Goal: Task Accomplishment & Management: Complete application form

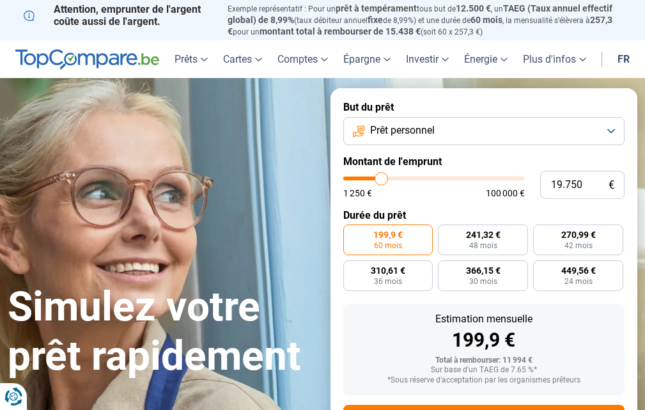
type input "20.500"
type input "20500"
type input "19.500"
type input "19500"
type input "18.250"
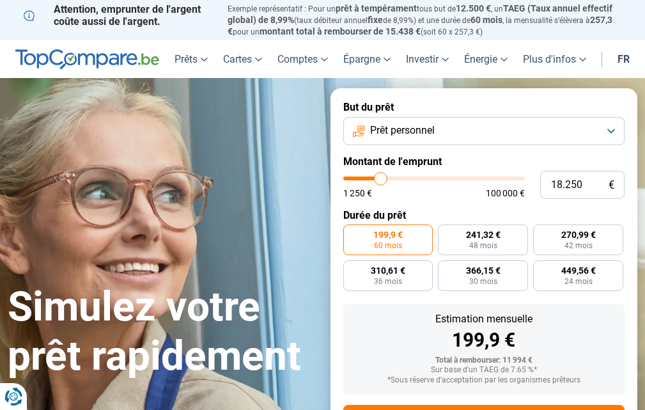
type input "18250"
type input "18.000"
type input "18000"
type input "17.250"
type input "17250"
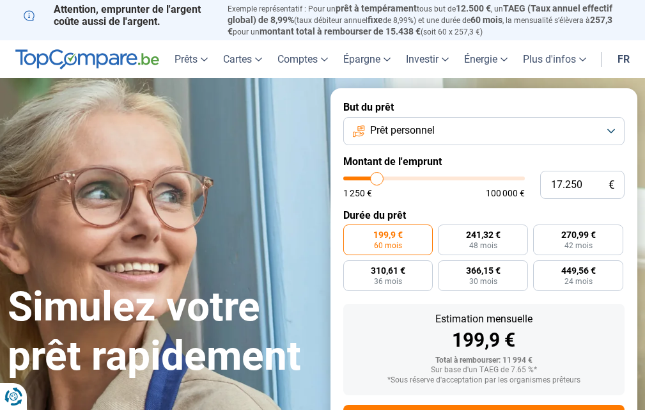
type input "16.000"
type input "16000"
type input "15.750"
type input "15750"
type input "13.750"
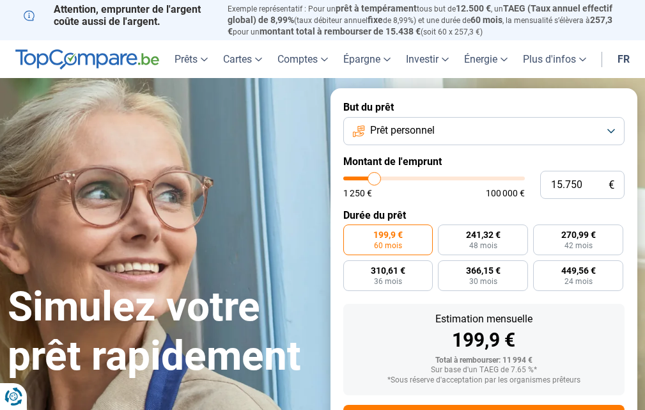
type input "13750"
type input "12.250"
type input "12250"
type input "11.500"
type input "11500"
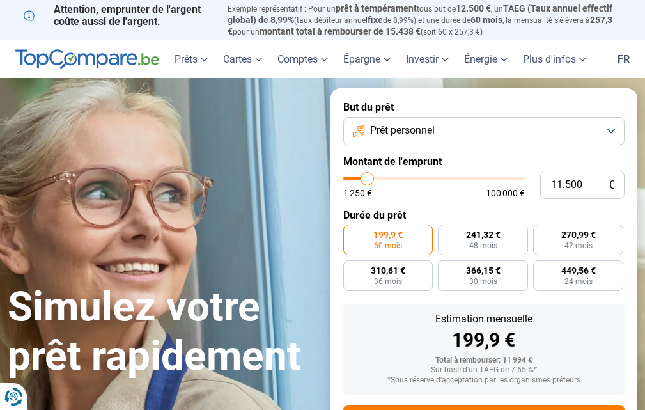
type input "10.250"
type input "10250"
type input "9.500"
type input "9500"
type input "9.250"
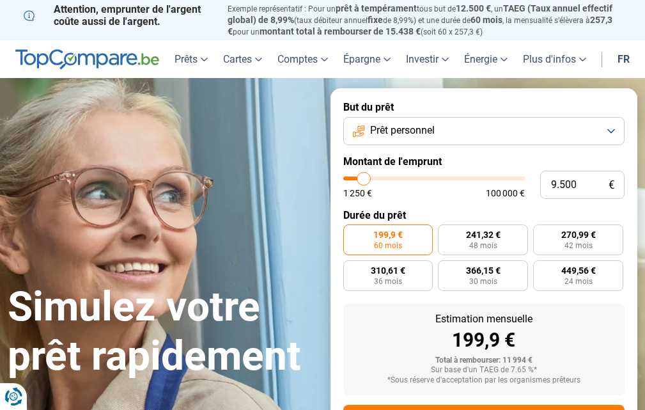
type input "9250"
type input "8.000"
type input "8000"
type input "7.250"
type input "7250"
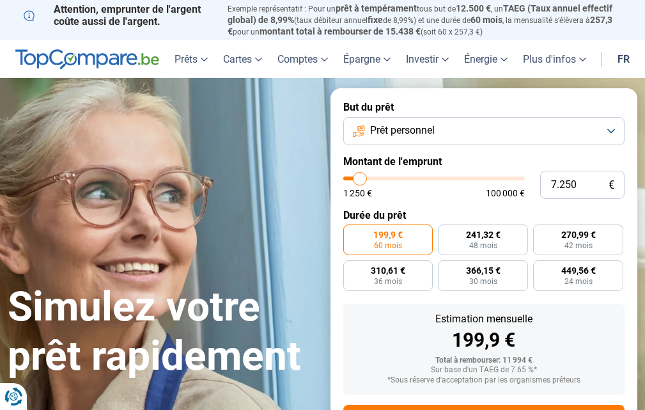
type input "6.500"
type input "6500"
type input "6.250"
type input "6250"
type input "5.750"
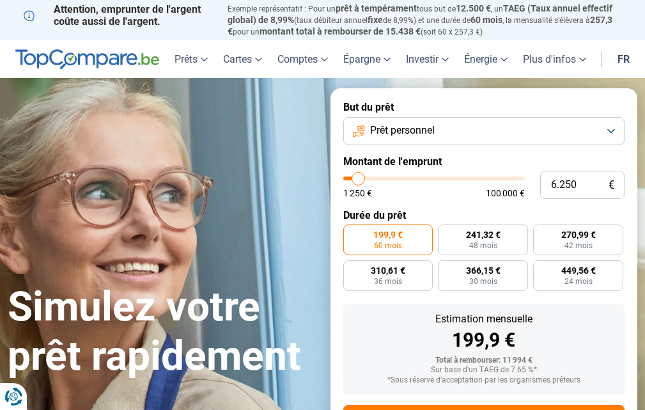
type input "5750"
type input "5.000"
type input "5000"
type input "4.750"
type input "4750"
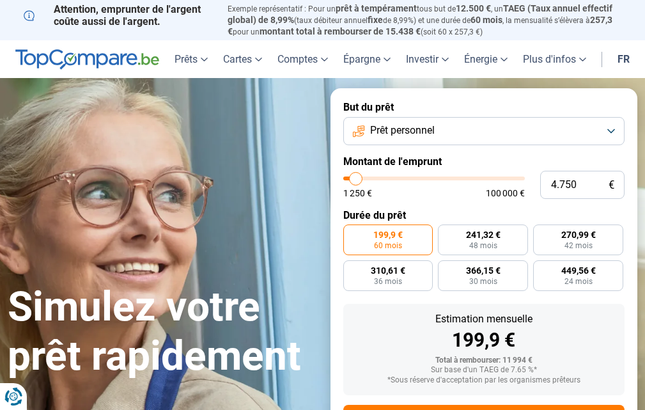
type input "3.500"
type input "3500"
type input "2.500"
type input "2500"
type input "2.000"
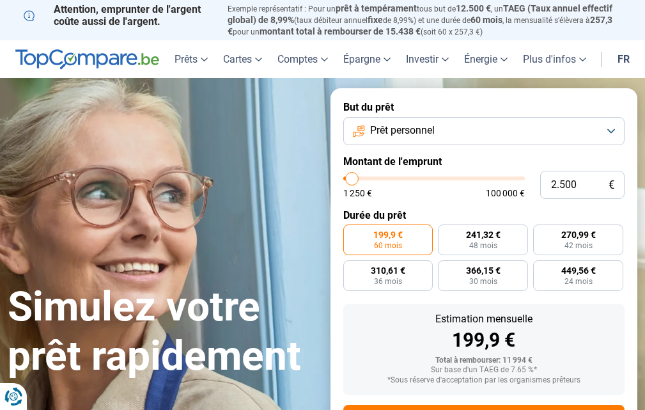
type input "2000"
type input "1.250"
type input "1250"
click at [350, 180] on input "range" at bounding box center [434, 179] width 182 height 4
radio input "true"
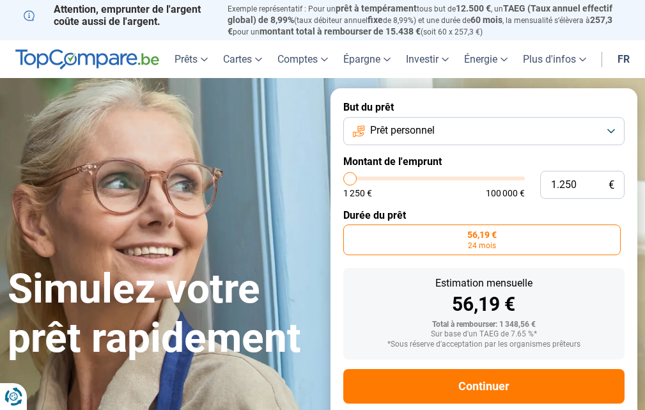
scroll to position [24, 0]
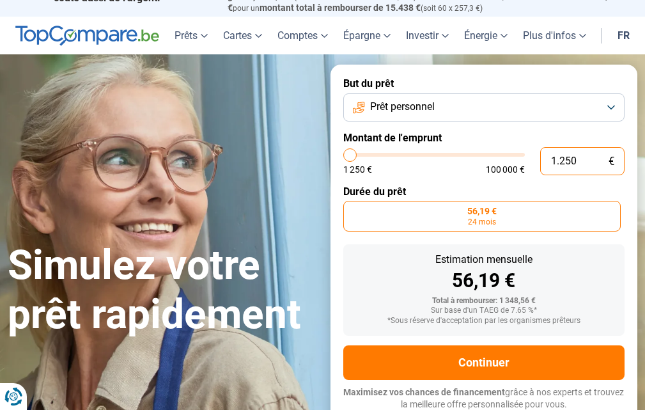
drag, startPoint x: 590, startPoint y: 157, endPoint x: 487, endPoint y: 164, distance: 103.8
click at [489, 164] on div "1.250 € 1 250 € 100 000 €" at bounding box center [484, 161] width 282 height 28
type input "2"
type input "1250"
type input "25"
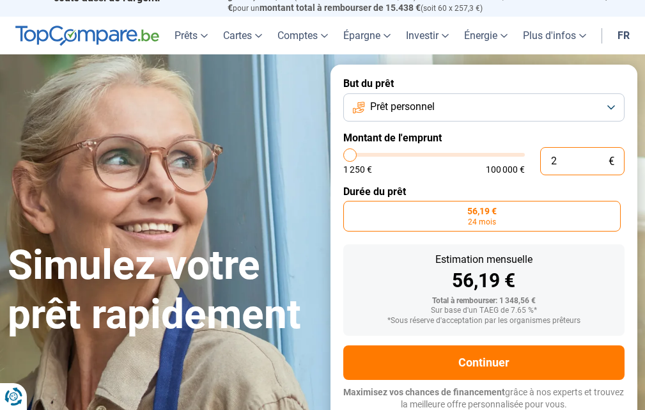
type input "1250"
type input "250"
type input "1250"
type input "2.500"
type input "2500"
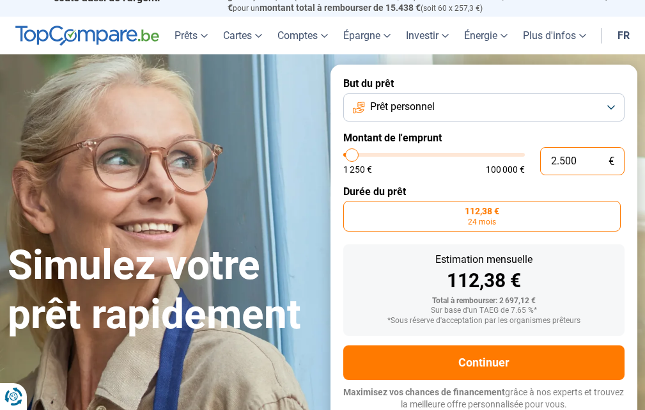
type input "2.500"
click at [452, 185] on label "Durée du prêt" at bounding box center [484, 191] width 282 height 12
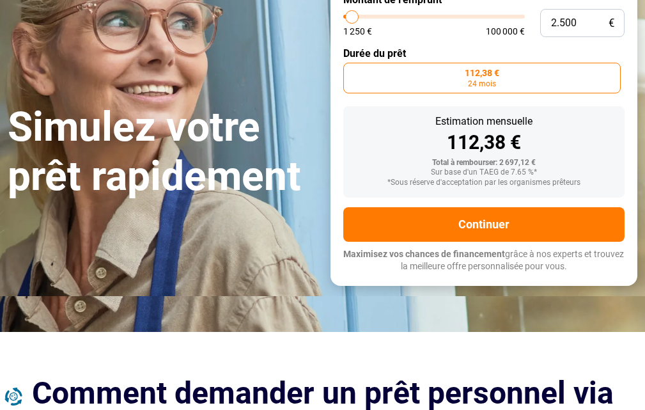
scroll to position [88, 0]
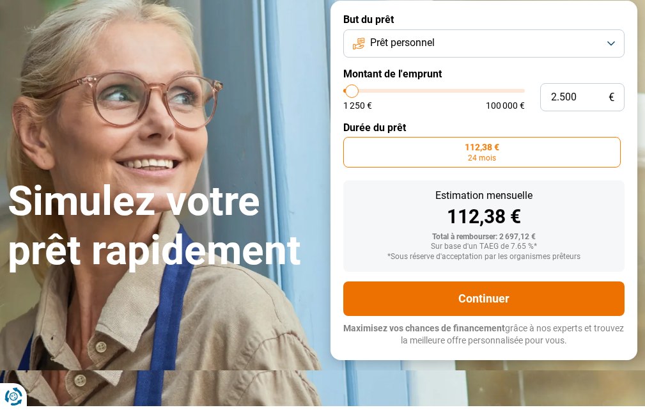
click at [489, 296] on button "Continuer" at bounding box center [484, 298] width 282 height 35
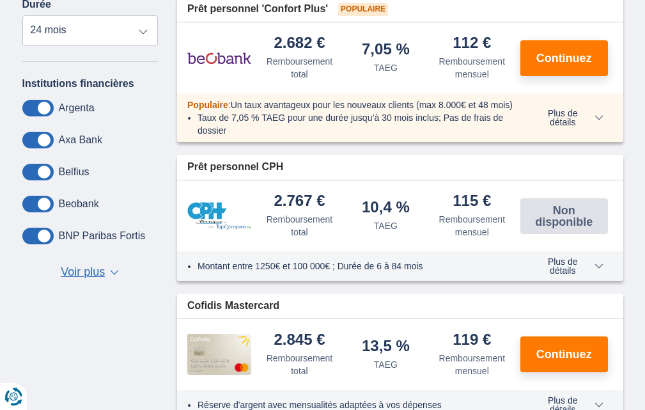
scroll to position [512, 0]
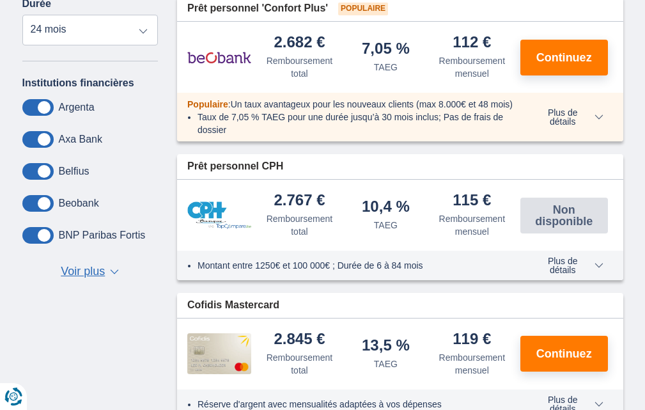
click at [82, 268] on span "Voir plus" at bounding box center [83, 271] width 44 height 17
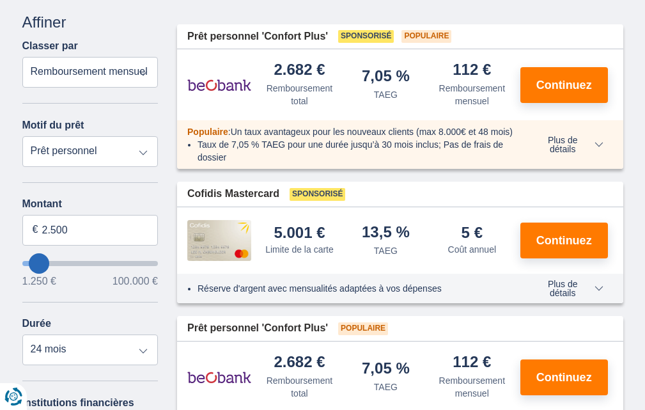
scroll to position [128, 0]
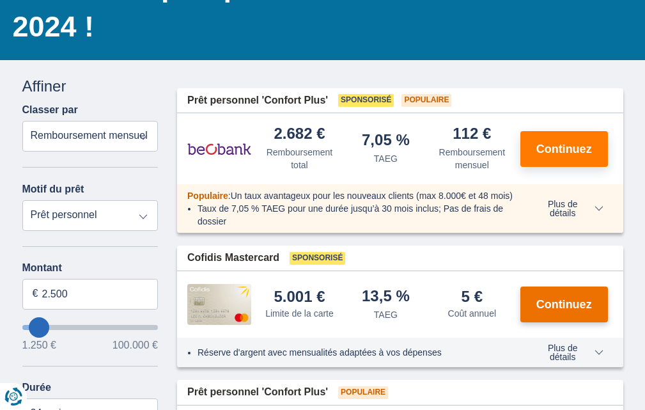
click at [555, 322] on button "Continuez" at bounding box center [565, 305] width 88 height 36
